Goal: Transaction & Acquisition: Purchase product/service

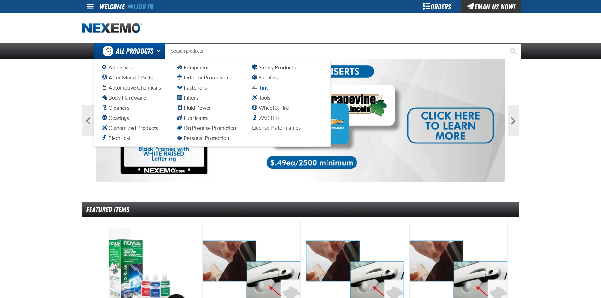
click at [264, 86] on span "Tint" at bounding box center [260, 88] width 16 height 6
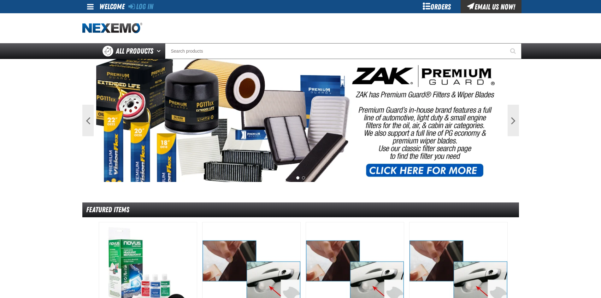
click at [428, 4] on div "Orders" at bounding box center [436, 6] width 47 height 13
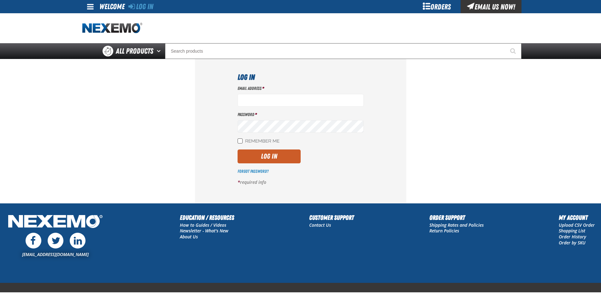
type input "bsmihula@vtaig.com"
click at [241, 141] on input "Remember Me" at bounding box center [240, 141] width 5 height 5
checkbox input "true"
click at [275, 156] on button "Log In" at bounding box center [269, 157] width 63 height 14
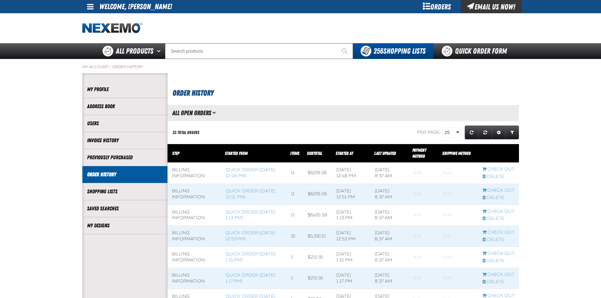
scroll to position [0, 0]
click at [465, 47] on link "Quick Order Form" at bounding box center [476, 51] width 86 height 16
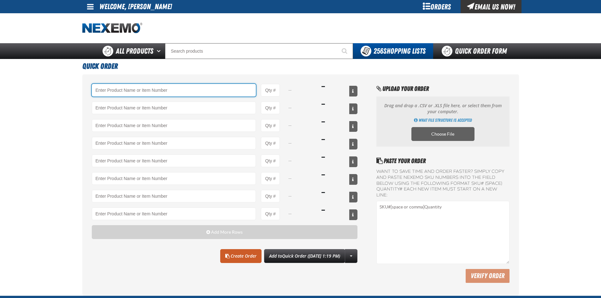
paste input "XPXRB3536-100"
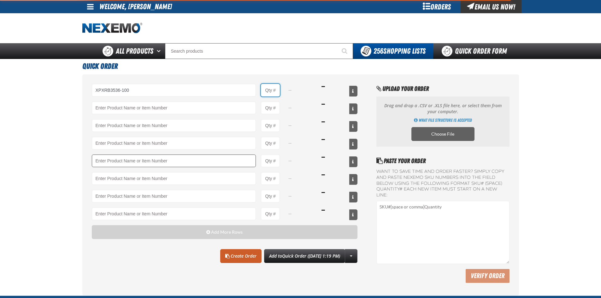
type input "XPXRB3536-100 - XPEL PRIME XR Black Nano-Ceramic 35% ( 36&quot; x 100&#x27;)"
type input "1"
select select "roll"
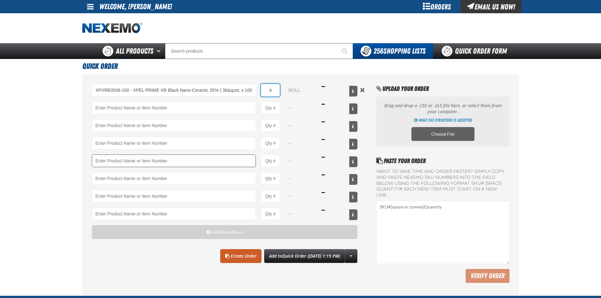
type input "4"
paste input "XUP24-100"
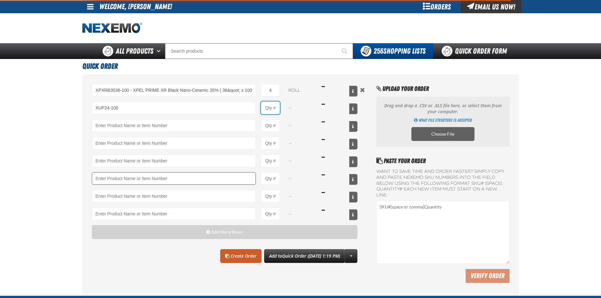
type input "XUP24-100 - 24&quot; XPEL ULTIMATE PLUS Paint Protection Film (24&quot;x100&#x2…"
type input "1"
select select "each"
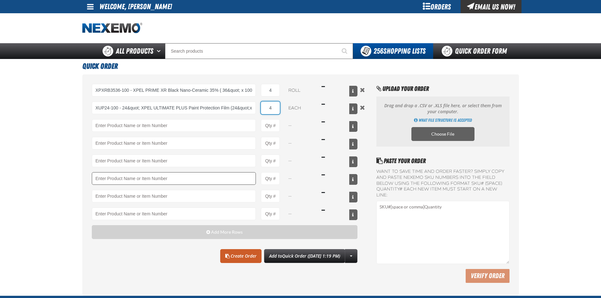
type input "4"
click at [228, 257] on link "Create Order" at bounding box center [240, 256] width 41 height 14
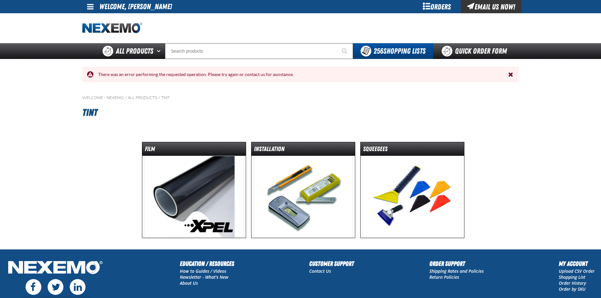
click at [201, 190] on img at bounding box center [193, 197] width 99 height 82
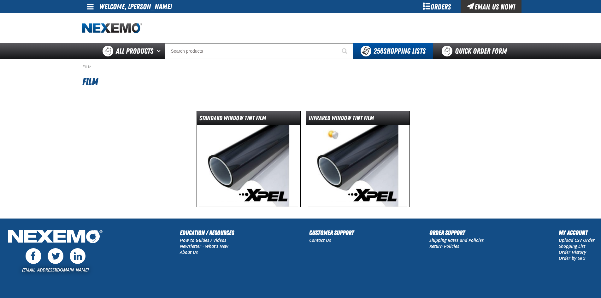
click at [350, 152] on img at bounding box center [357, 166] width 99 height 82
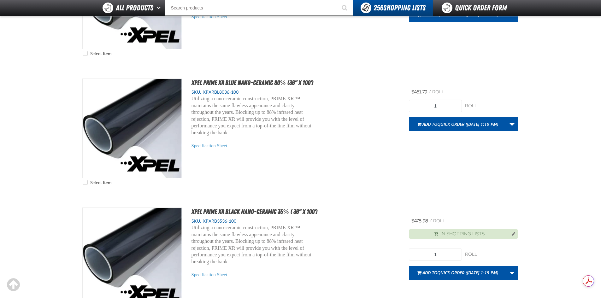
scroll to position [884, 0]
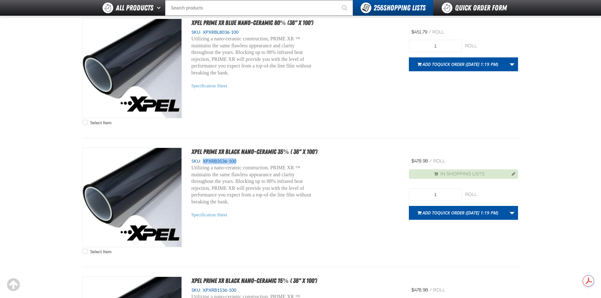
drag, startPoint x: 240, startPoint y: 160, endPoint x: 205, endPoint y: 163, distance: 35.8
click at [205, 163] on div "SKU: XPXRB3536-100" at bounding box center [296, 161] width 208 height 6
copy span "XPXRB3536-100"
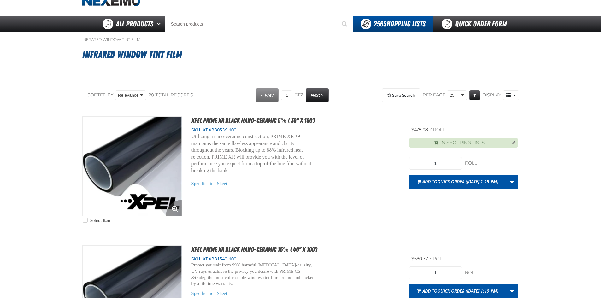
scroll to position [0, 0]
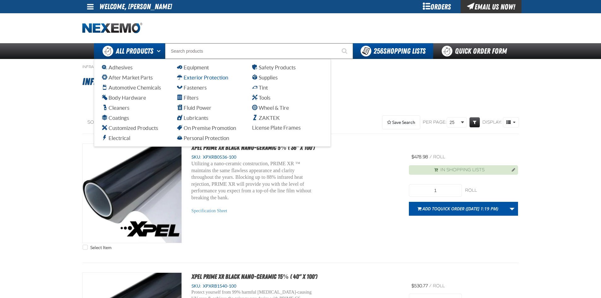
click at [207, 76] on span "Exterior Protection" at bounding box center [202, 77] width 51 height 6
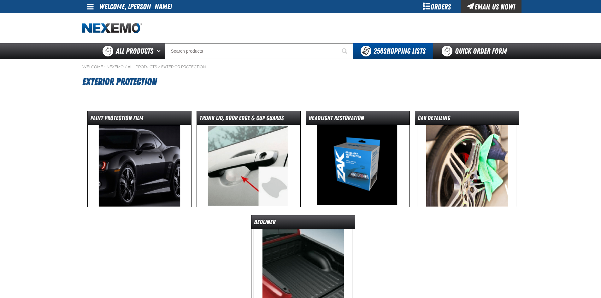
click at [141, 155] on img at bounding box center [139, 166] width 99 height 82
click at [153, 117] on dt "Paint Protection Film" at bounding box center [140, 119] width 104 height 11
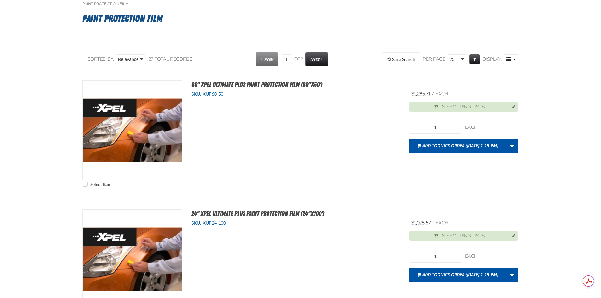
scroll to position [95, 0]
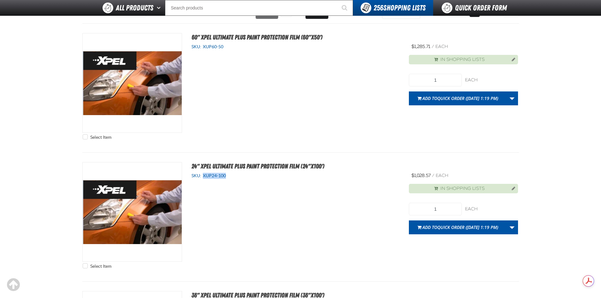
drag, startPoint x: 228, startPoint y: 176, endPoint x: 202, endPoint y: 178, distance: 26.3
click at [202, 178] on div "SKU: XUP24-100" at bounding box center [296, 176] width 208 height 6
copy span "XUP24-100"
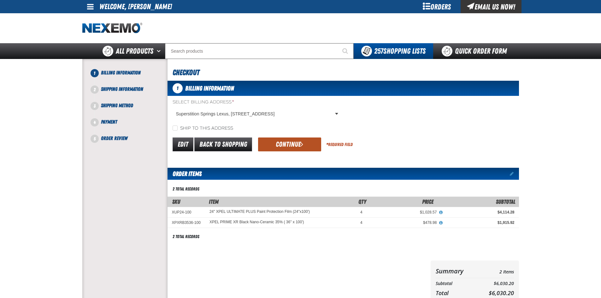
click at [297, 142] on button "Continue" at bounding box center [289, 145] width 63 height 14
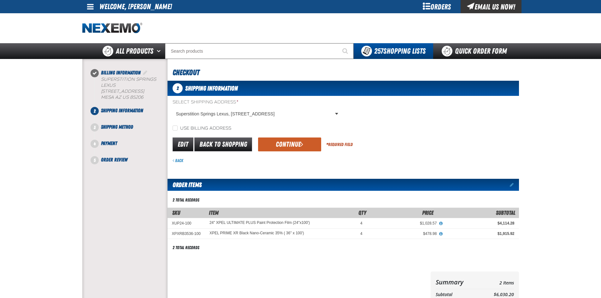
click at [304, 142] on button "Continue" at bounding box center [289, 145] width 63 height 14
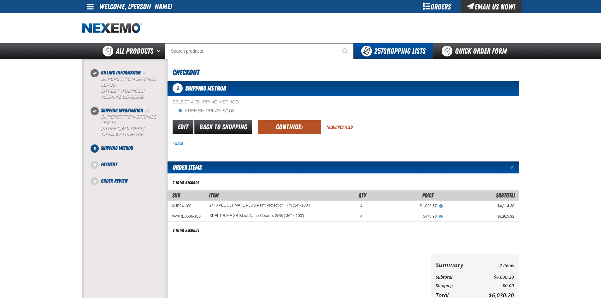
click at [292, 130] on button "Continue" at bounding box center [289, 127] width 63 height 14
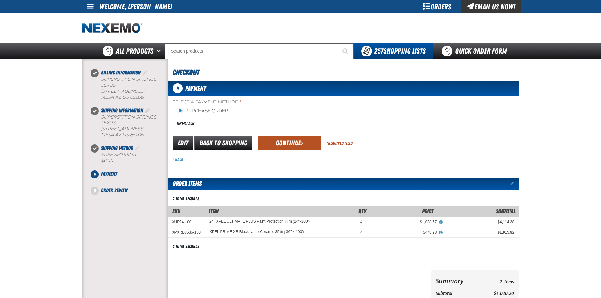
click at [293, 140] on button "Continue" at bounding box center [289, 143] width 63 height 14
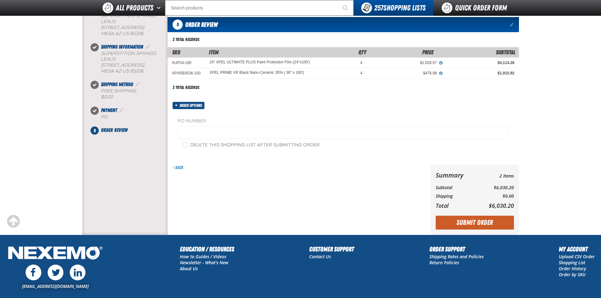
scroll to position [105, 0]
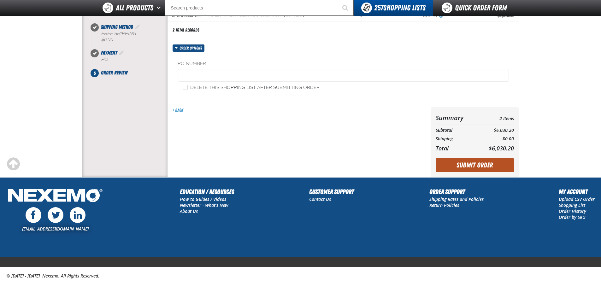
click at [489, 165] on button "Submit Order" at bounding box center [475, 165] width 78 height 14
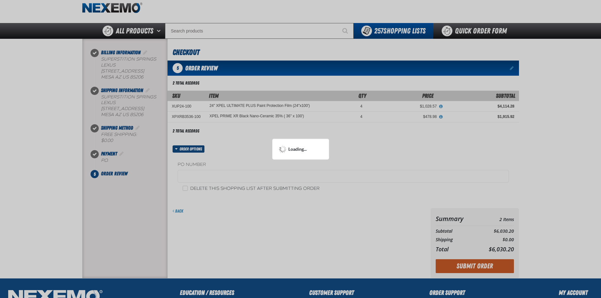
scroll to position [0, 0]
